Goal: Find specific page/section: Find specific page/section

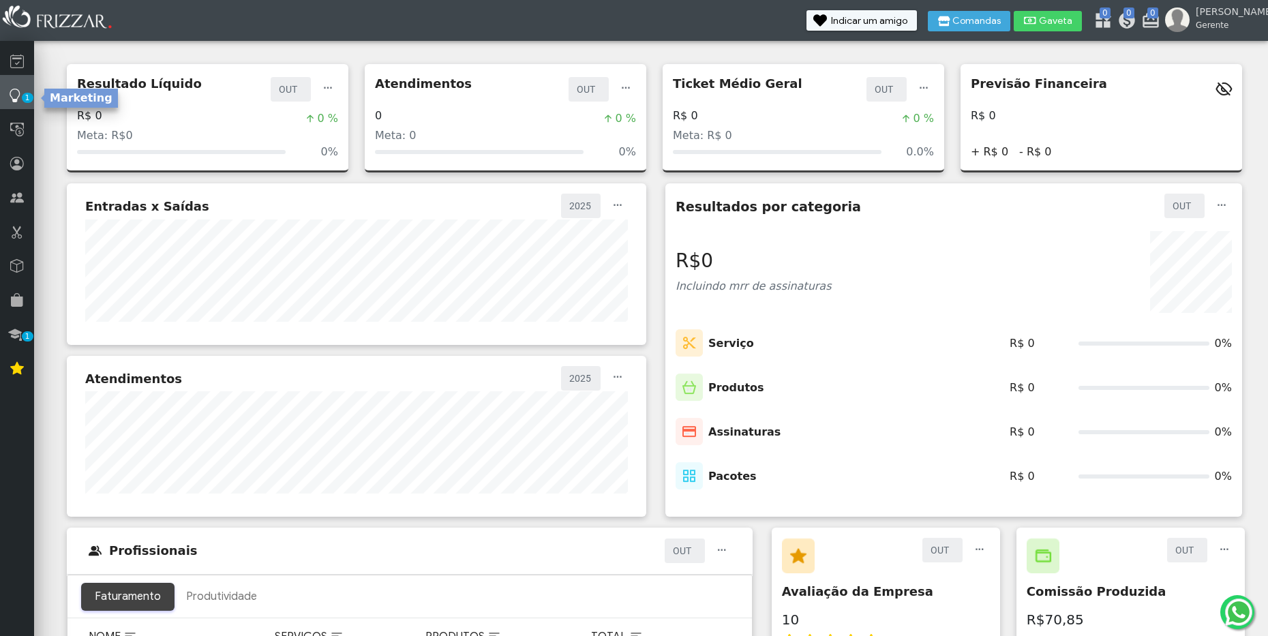
click at [25, 100] on span "1" at bounding box center [28, 98] width 12 height 10
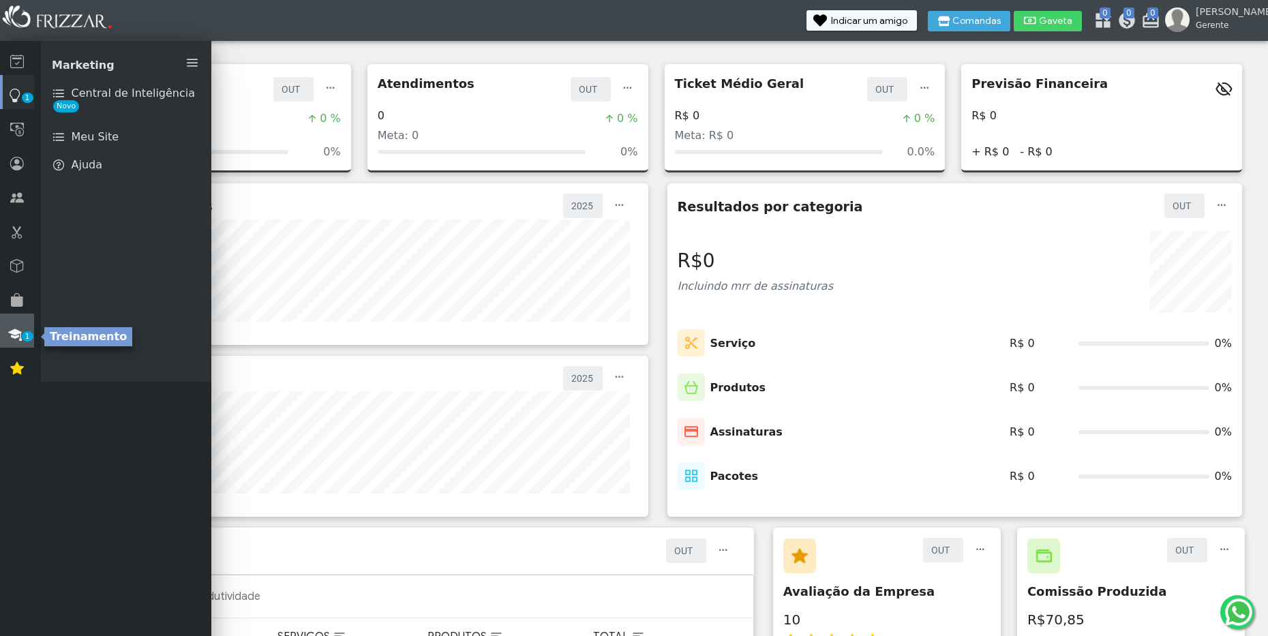
click at [19, 329] on icon at bounding box center [15, 334] width 14 height 16
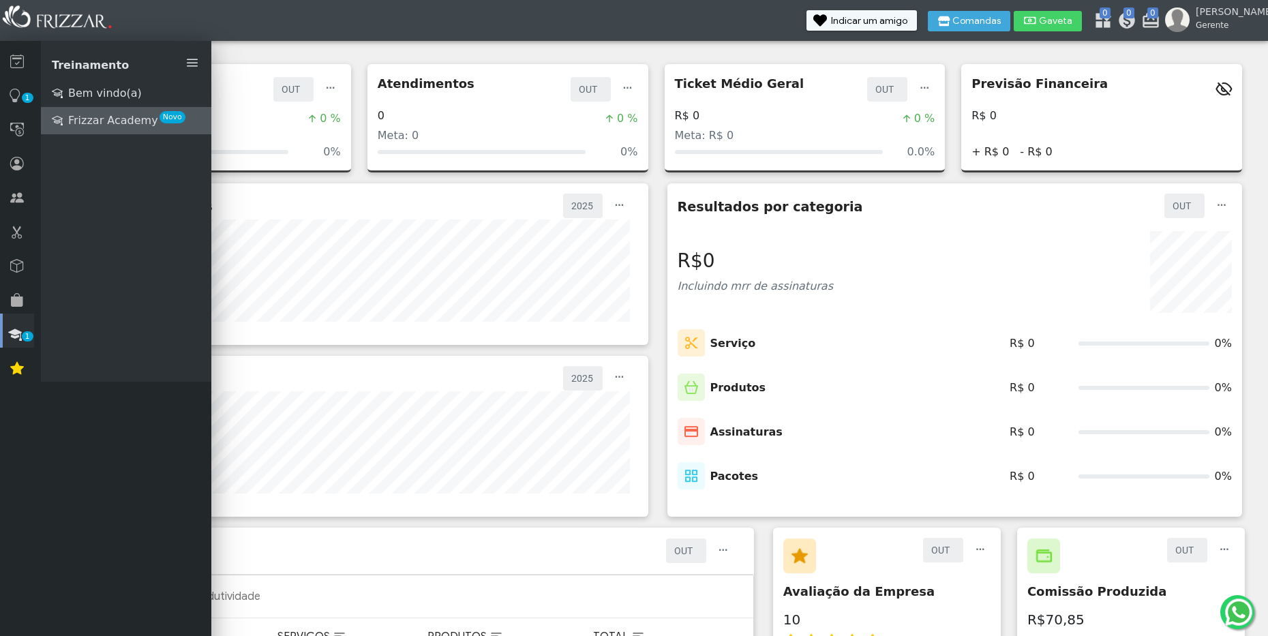
click at [123, 120] on span "Frizzar Academy" at bounding box center [113, 120] width 90 height 16
click at [14, 89] on icon at bounding box center [15, 95] width 14 height 16
click at [19, 132] on icon at bounding box center [17, 129] width 14 height 16
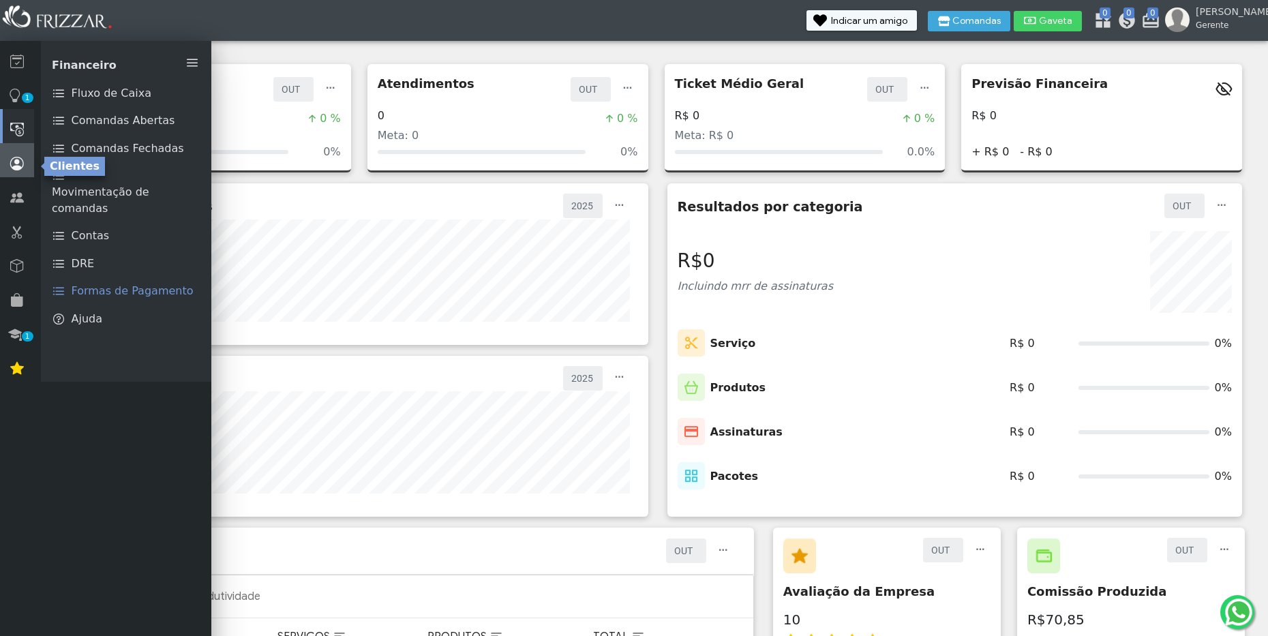
click at [16, 168] on icon at bounding box center [17, 163] width 14 height 16
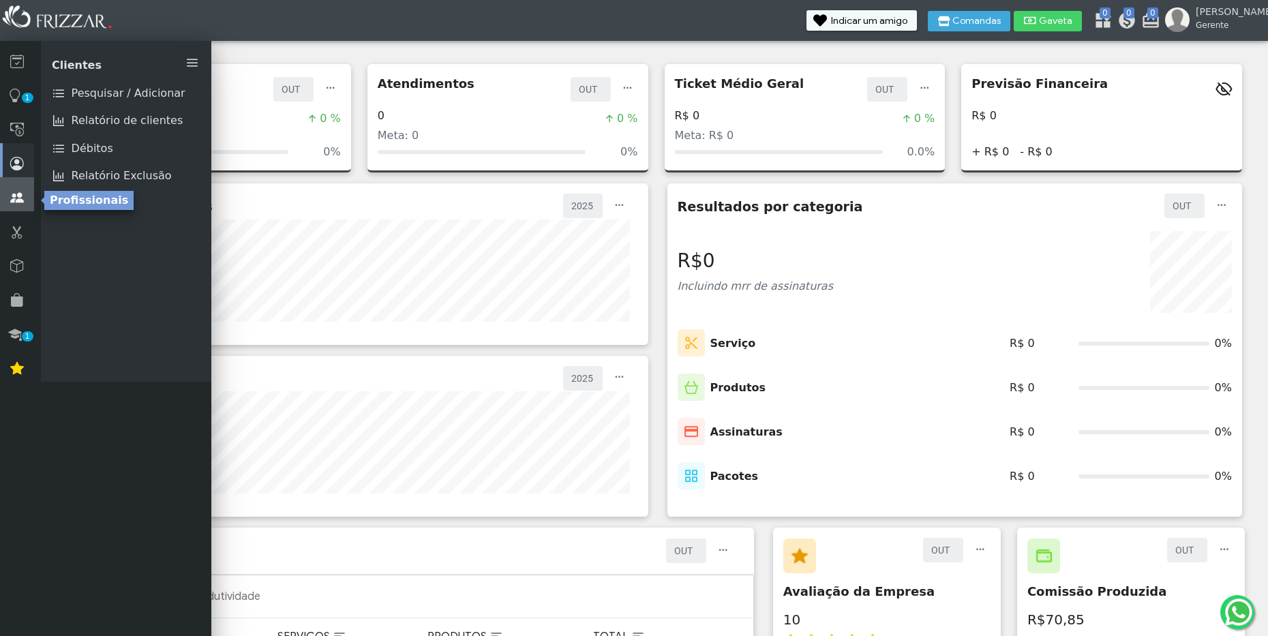
click at [20, 192] on icon at bounding box center [17, 198] width 14 height 16
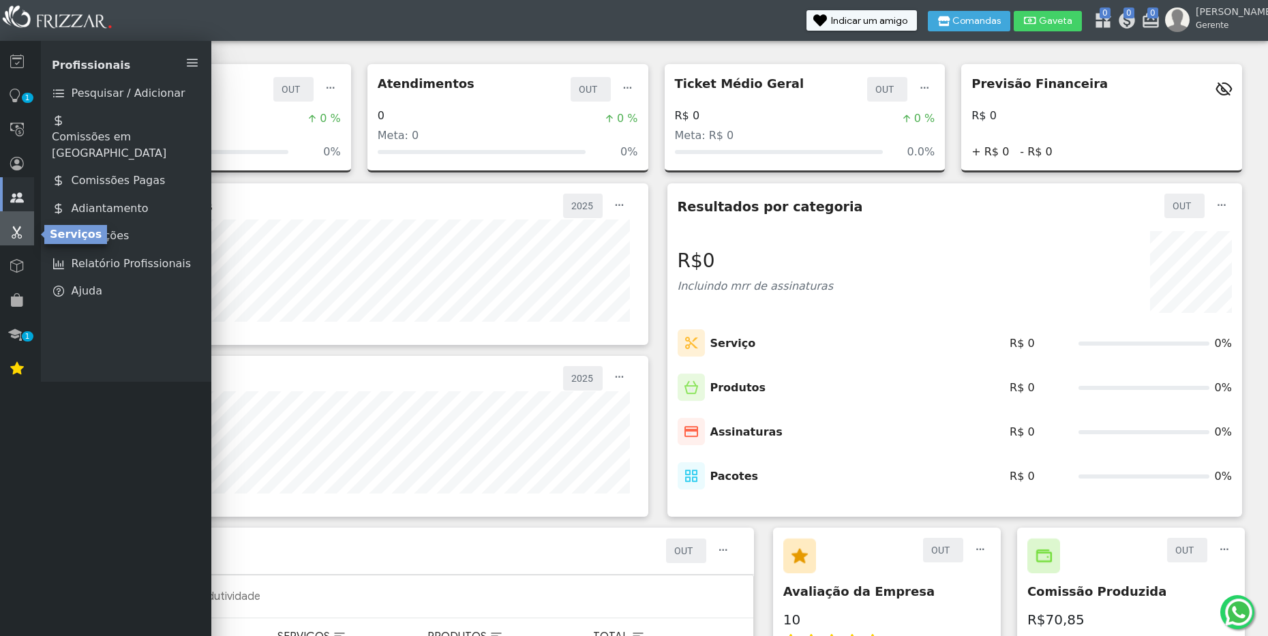
click at [16, 232] on icon at bounding box center [17, 232] width 14 height 16
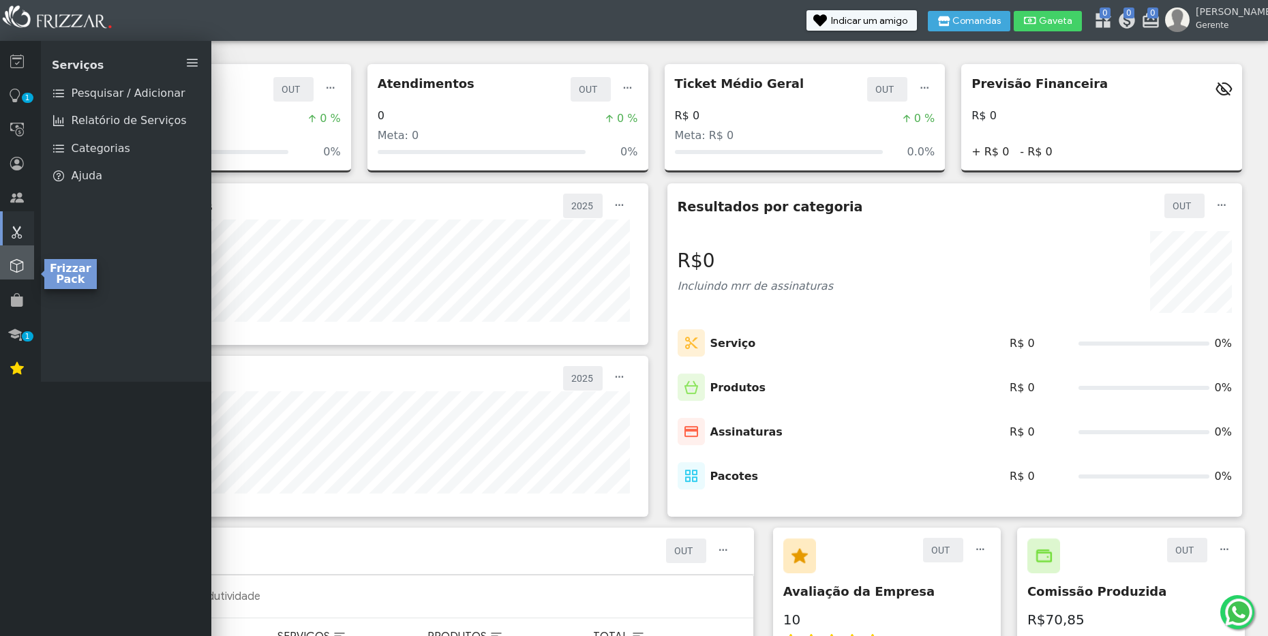
click at [20, 255] on link at bounding box center [17, 262] width 34 height 34
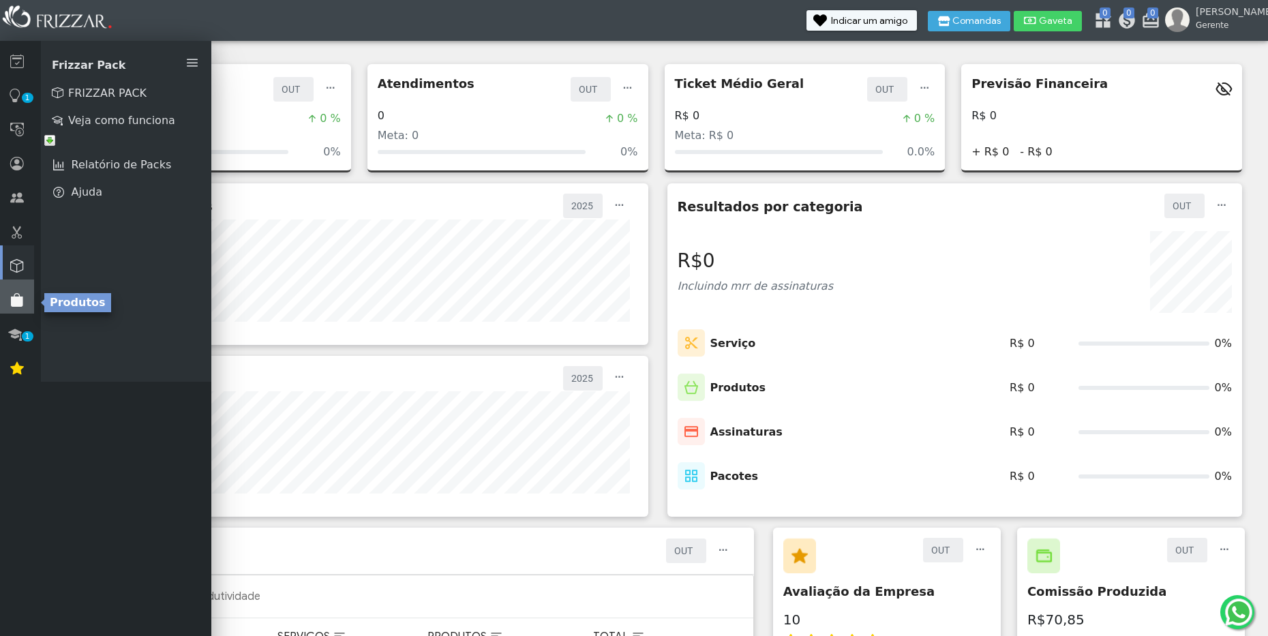
click at [16, 299] on icon at bounding box center [17, 300] width 14 height 16
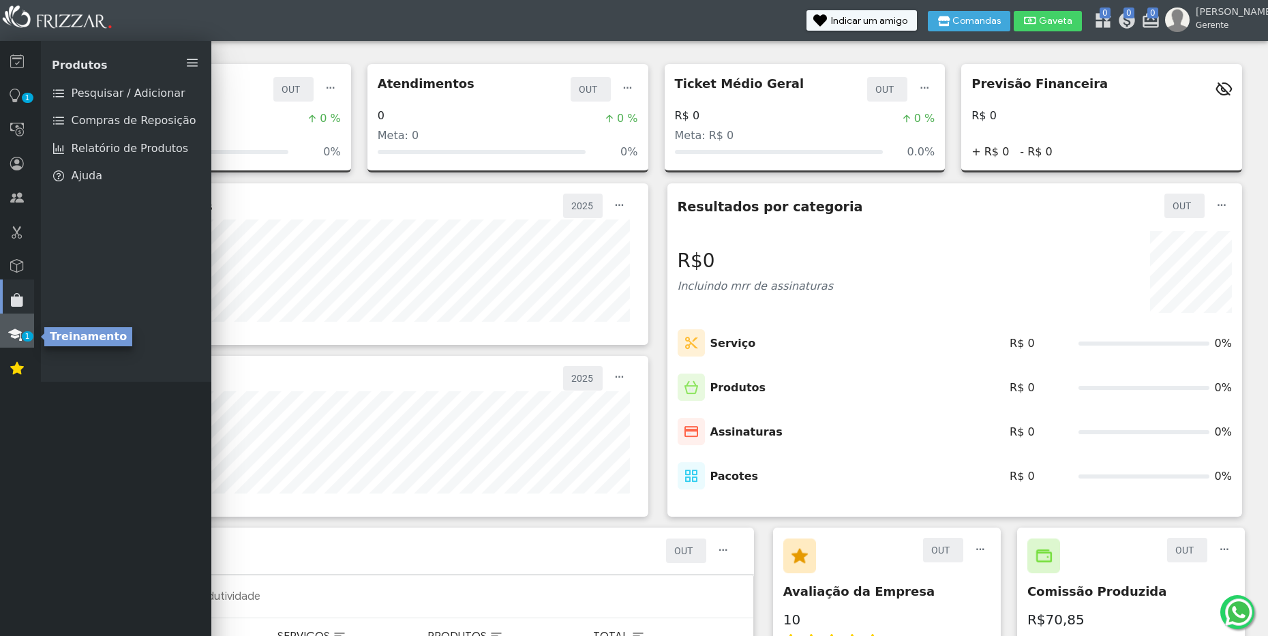
click at [28, 333] on span "1" at bounding box center [28, 336] width 12 height 10
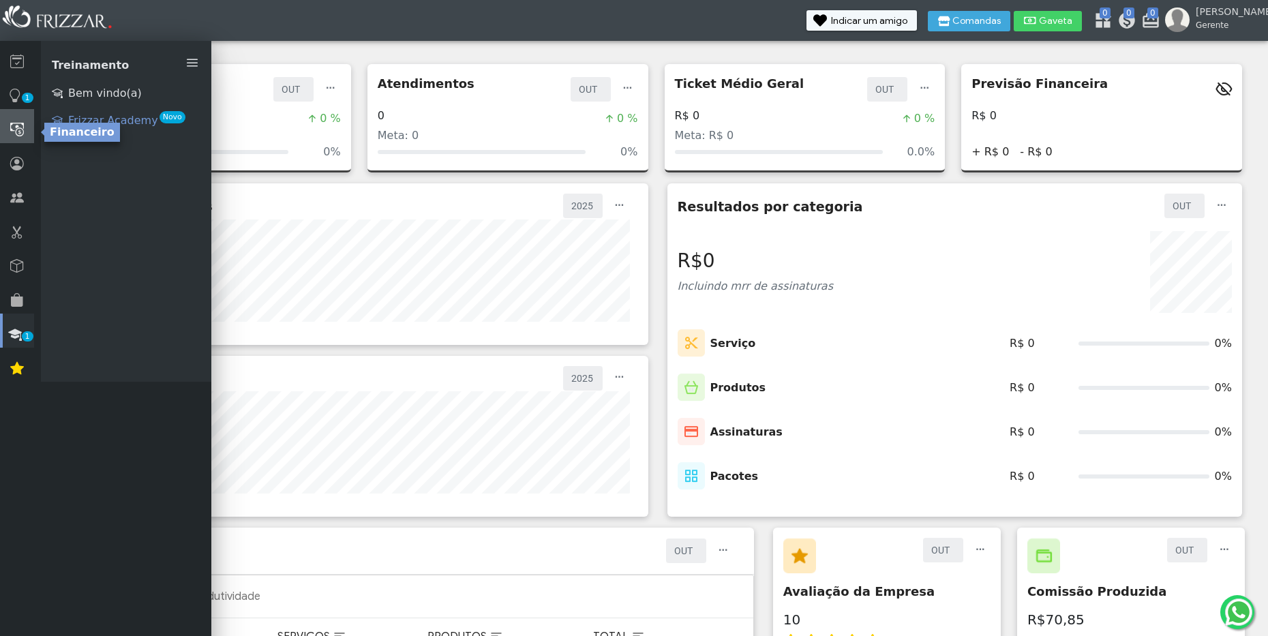
click at [18, 117] on link at bounding box center [17, 126] width 34 height 34
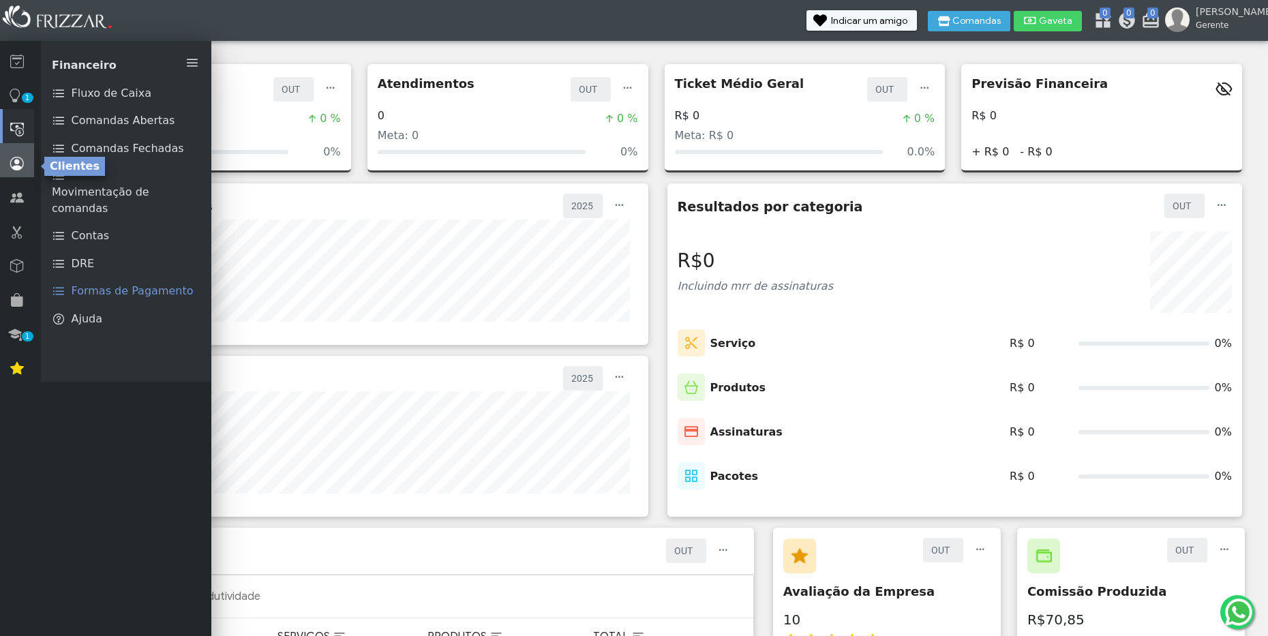
click at [19, 172] on icon at bounding box center [17, 163] width 14 height 16
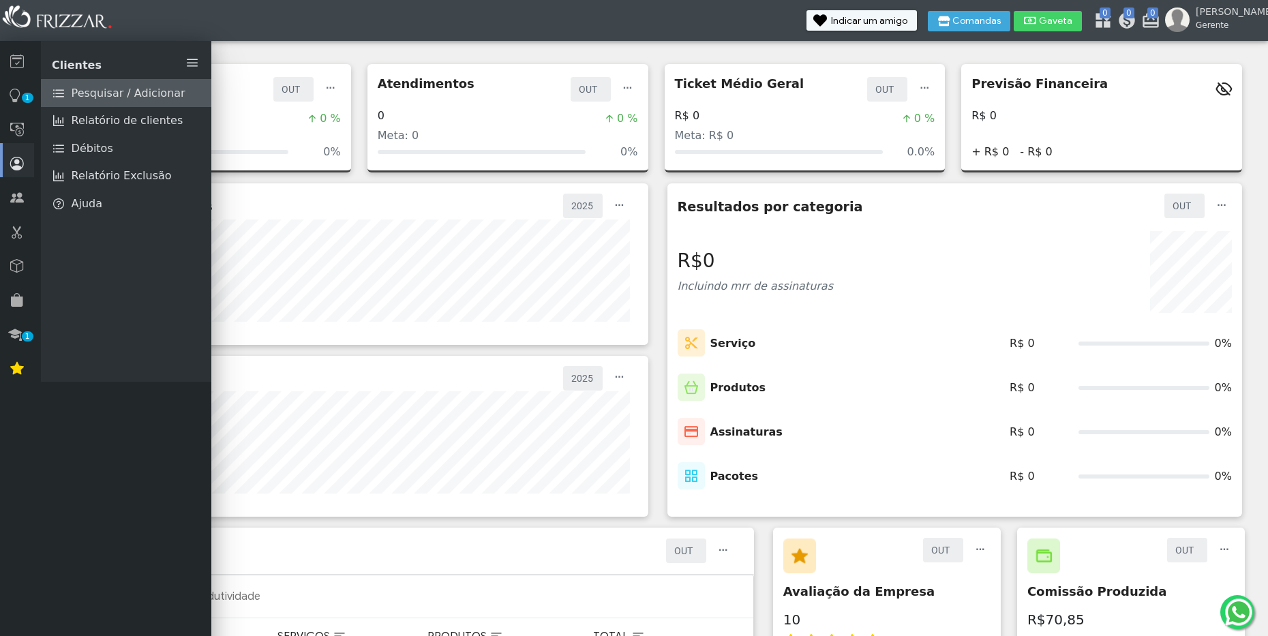
click at [130, 93] on span "Pesquisar / Adicionar" at bounding box center [129, 93] width 114 height 16
